Goal: Transaction & Acquisition: Purchase product/service

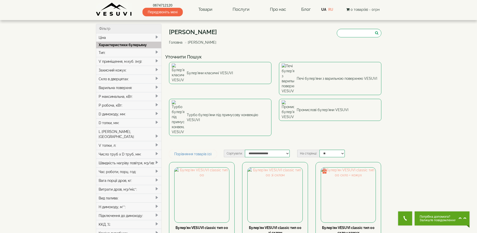
click at [137, 61] on div "V приміщення, м.куб. (м3):" at bounding box center [128, 61] width 65 height 9
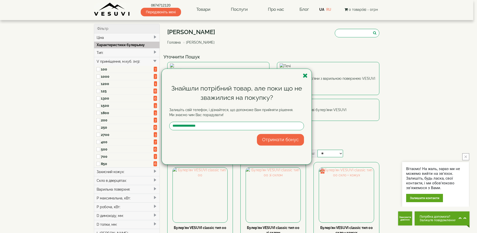
click at [109, 133] on div "Знайшли потрібний товар, але поки що не зважилися на покупку? Залишіть свій тел…" at bounding box center [238, 116] width 477 height 233
click at [100, 135] on div "Знайшли потрібний товар, але поки що не зважилися на покупку? Залишіть свій тел…" at bounding box center [238, 116] width 477 height 233
click at [307, 74] on icon "button" at bounding box center [305, 75] width 5 height 6
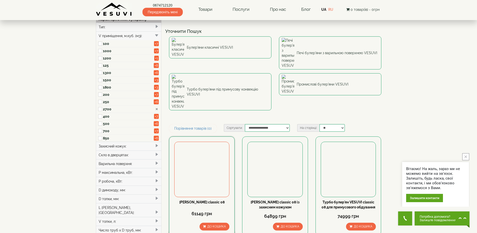
scroll to position [25, 0]
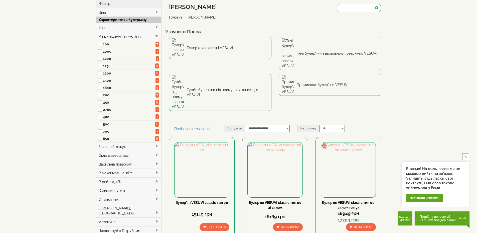
type input "*****"
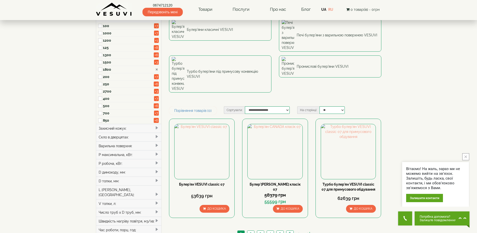
scroll to position [75, 0]
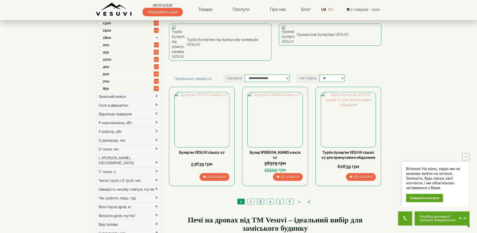
click at [261, 199] on link "3" at bounding box center [260, 201] width 7 height 5
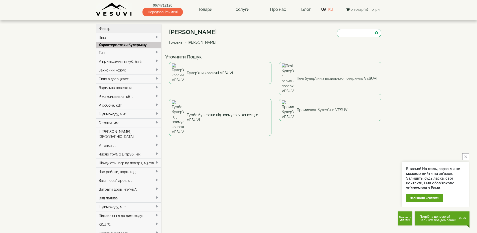
click at [143, 59] on div "V приміщення, м.куб. (м3):" at bounding box center [128, 61] width 65 height 9
click at [301, 73] on link "Печі булер'яни з варильною поверхнею VESUVI" at bounding box center [330, 78] width 102 height 33
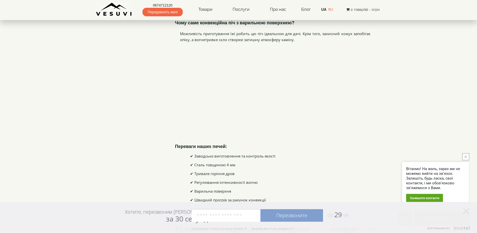
scroll to position [702, 0]
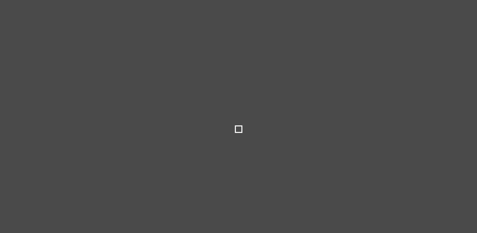
select select
